Goal: Transaction & Acquisition: Download file/media

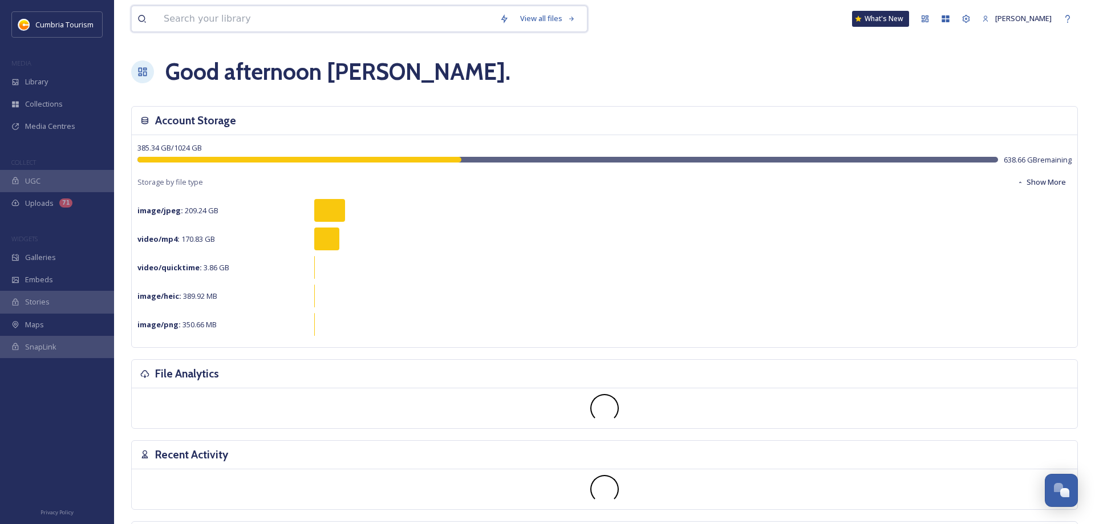
scroll to position [4092, 0]
click at [413, 21] on input at bounding box center [326, 18] width 336 height 25
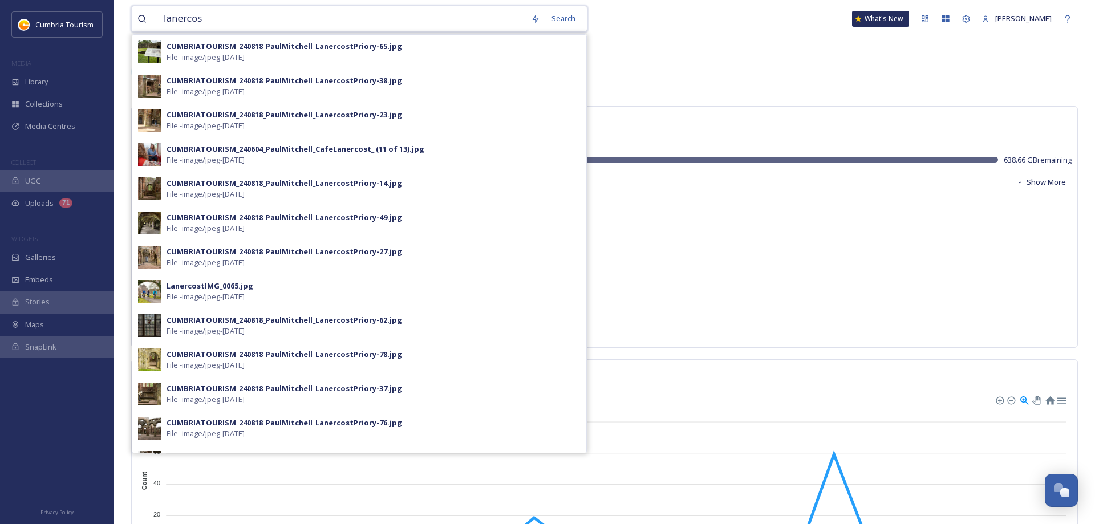
type input "lanercost"
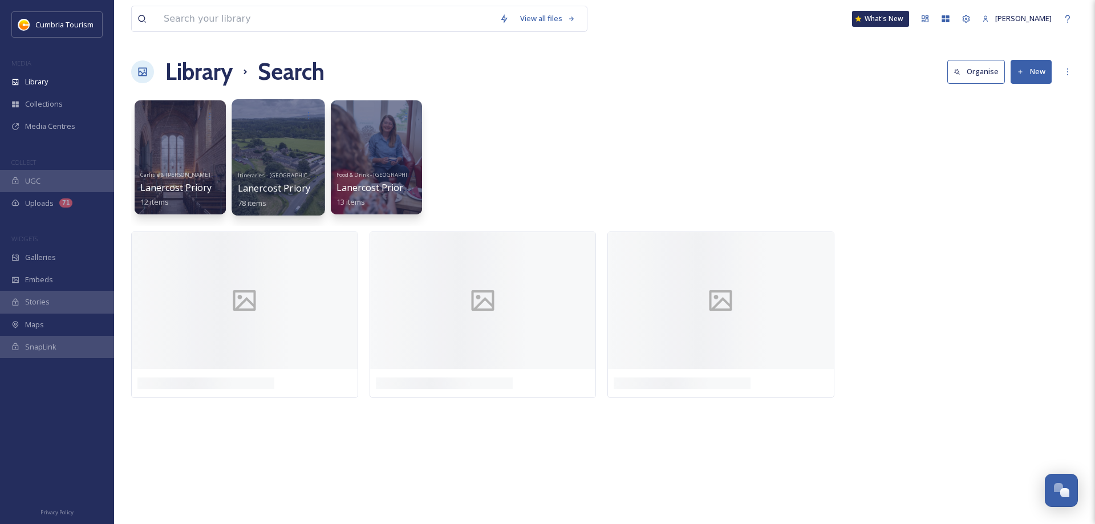
click at [283, 155] on div at bounding box center [277, 157] width 93 height 116
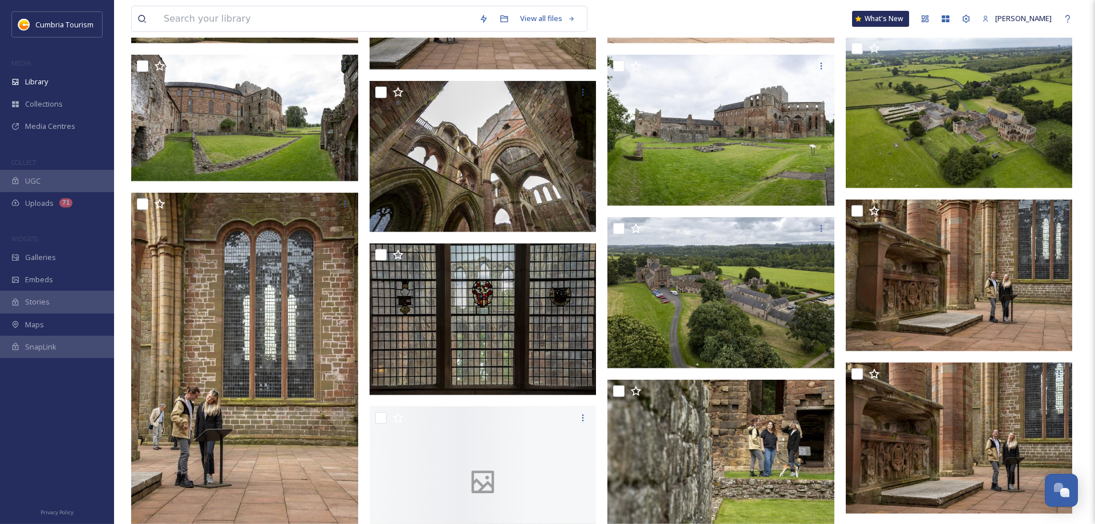
scroll to position [931, 0]
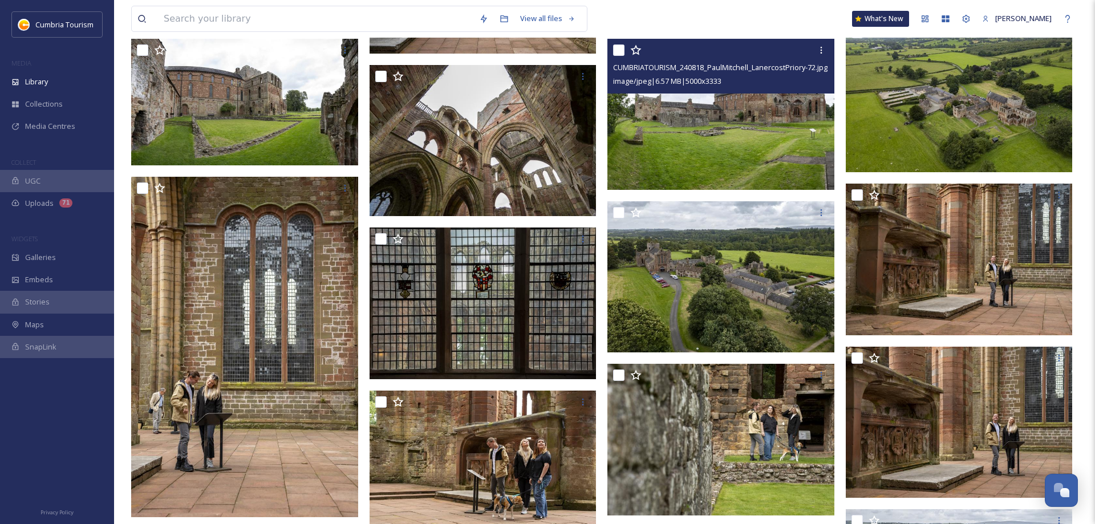
click at [777, 129] on img at bounding box center [720, 115] width 227 height 152
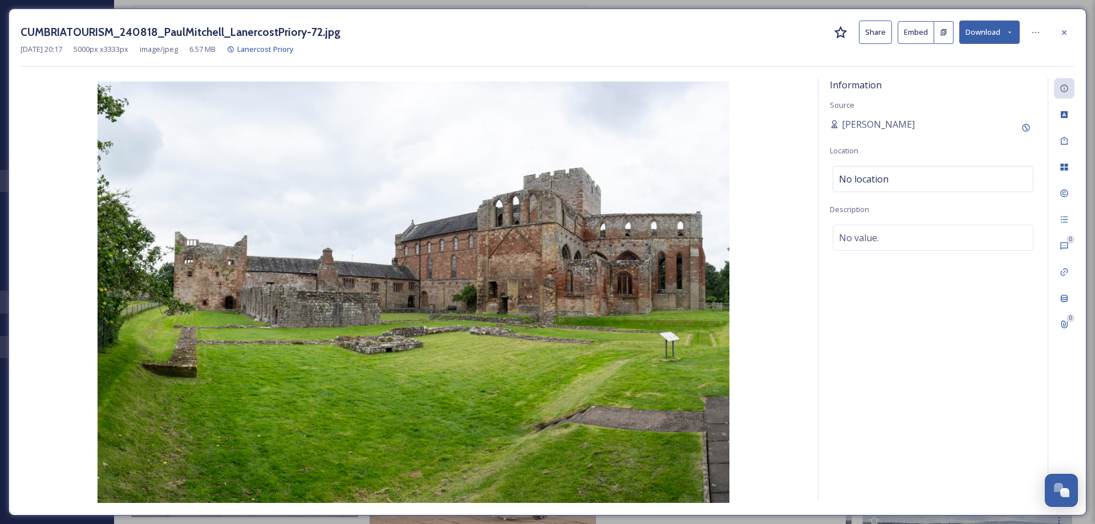
click at [989, 23] on div "CUMBRIATOURISM_240818_PaulMitchell_LanercostPriory-72.jpg Share Embed Download …" at bounding box center [548, 262] width 1078 height 507
click at [982, 31] on button "Download" at bounding box center [989, 32] width 60 height 23
click at [953, 60] on span "Download Original (5000 x 3333)" at bounding box center [959, 58] width 108 height 11
drag, startPoint x: 1065, startPoint y: 32, endPoint x: 970, endPoint y: 42, distance: 95.7
click at [1064, 32] on icon at bounding box center [1063, 32] width 9 height 9
